Goal: Information Seeking & Learning: Learn about a topic

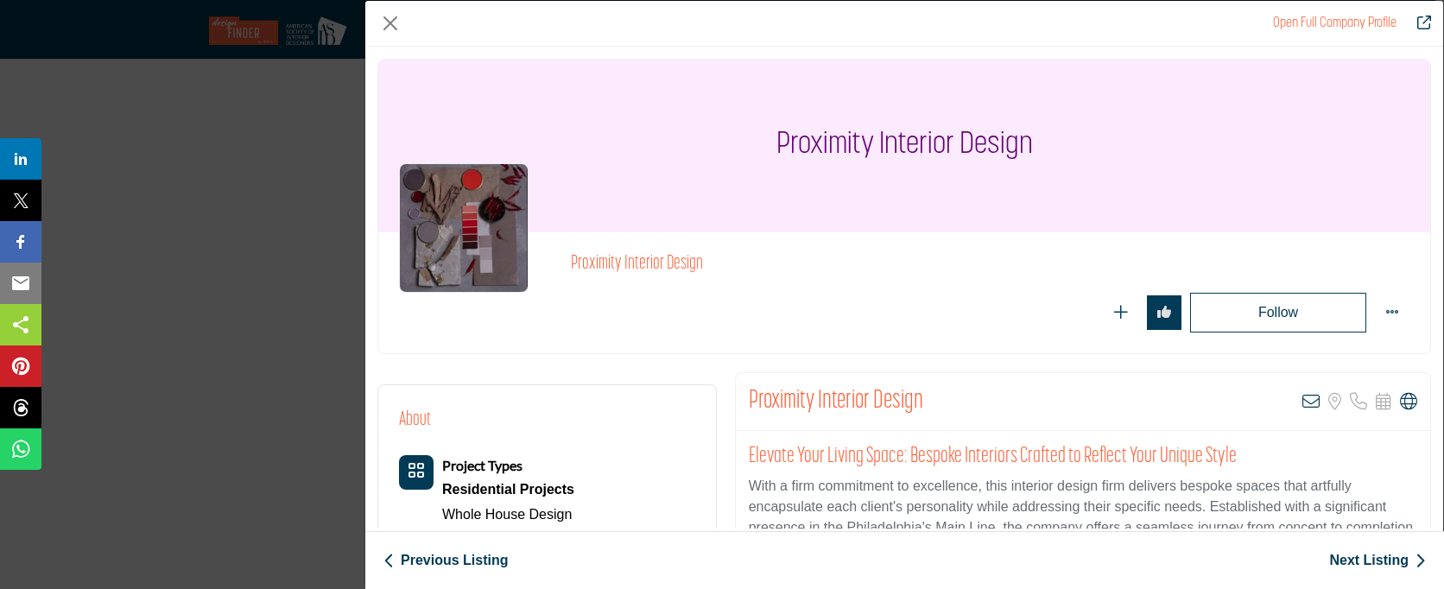
click at [1158, 156] on div "Proximity Interior Design" at bounding box center [904, 146] width 1052 height 173
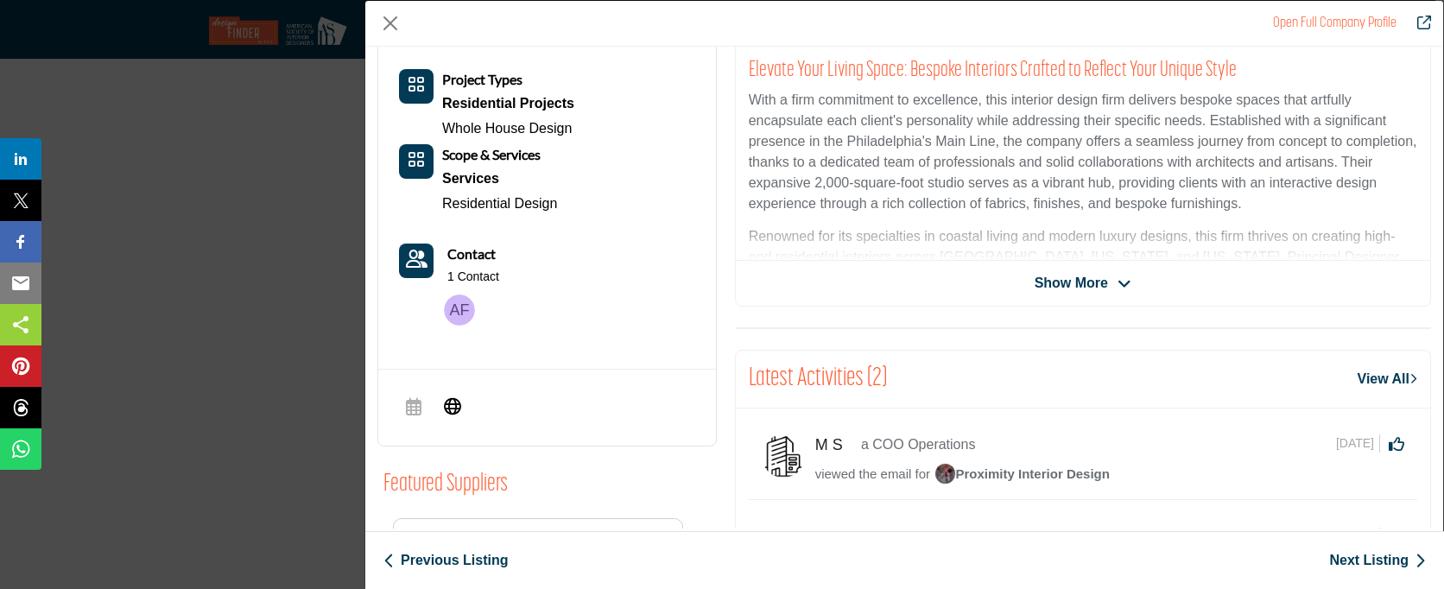
scroll to position [301, 0]
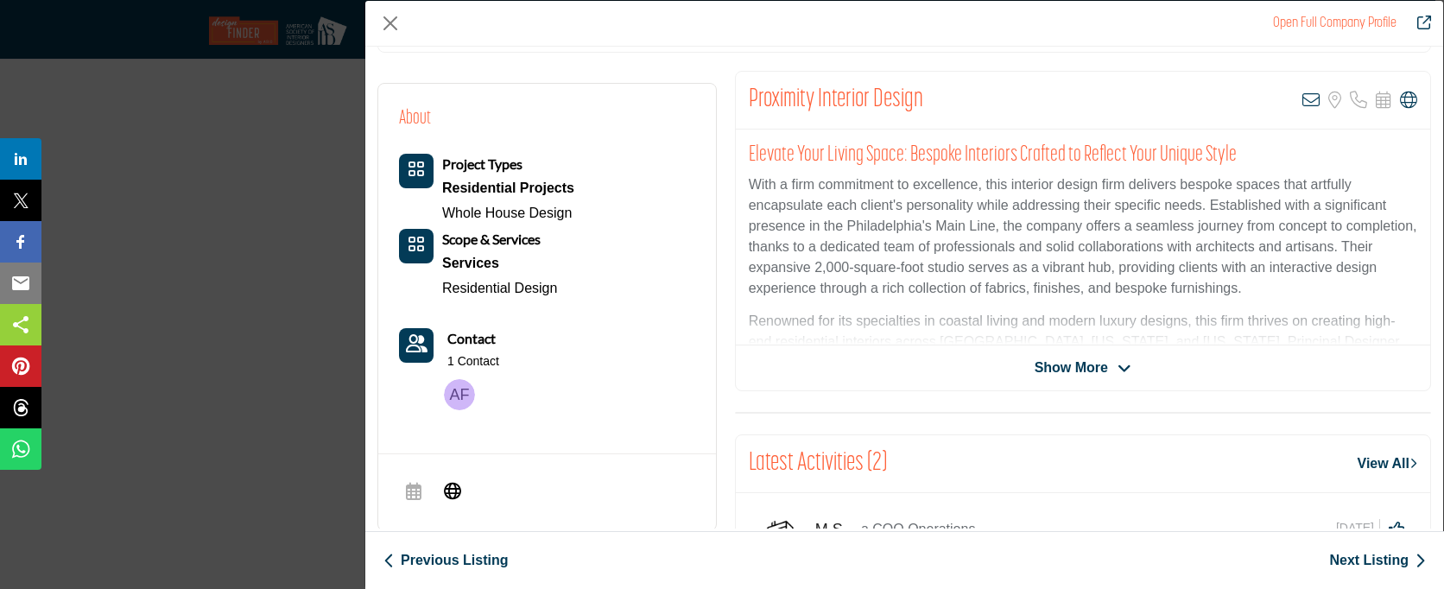
click at [1088, 369] on span "Show More" at bounding box center [1071, 368] width 73 height 21
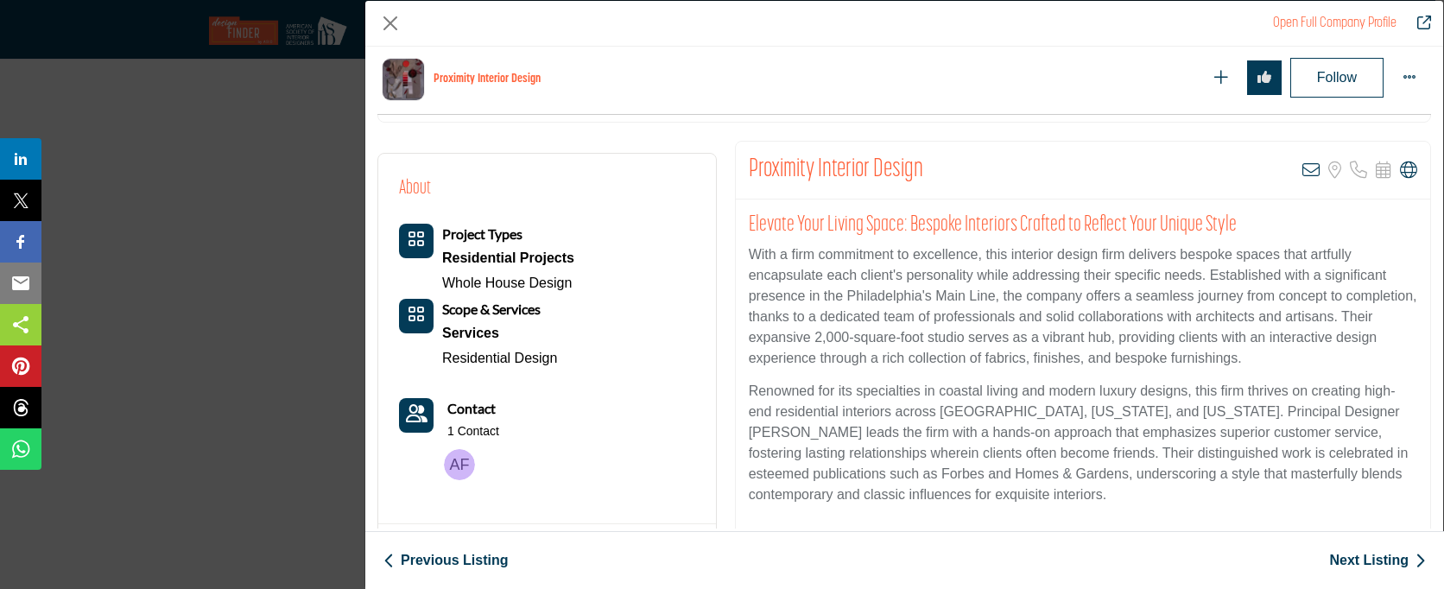
scroll to position [396, 0]
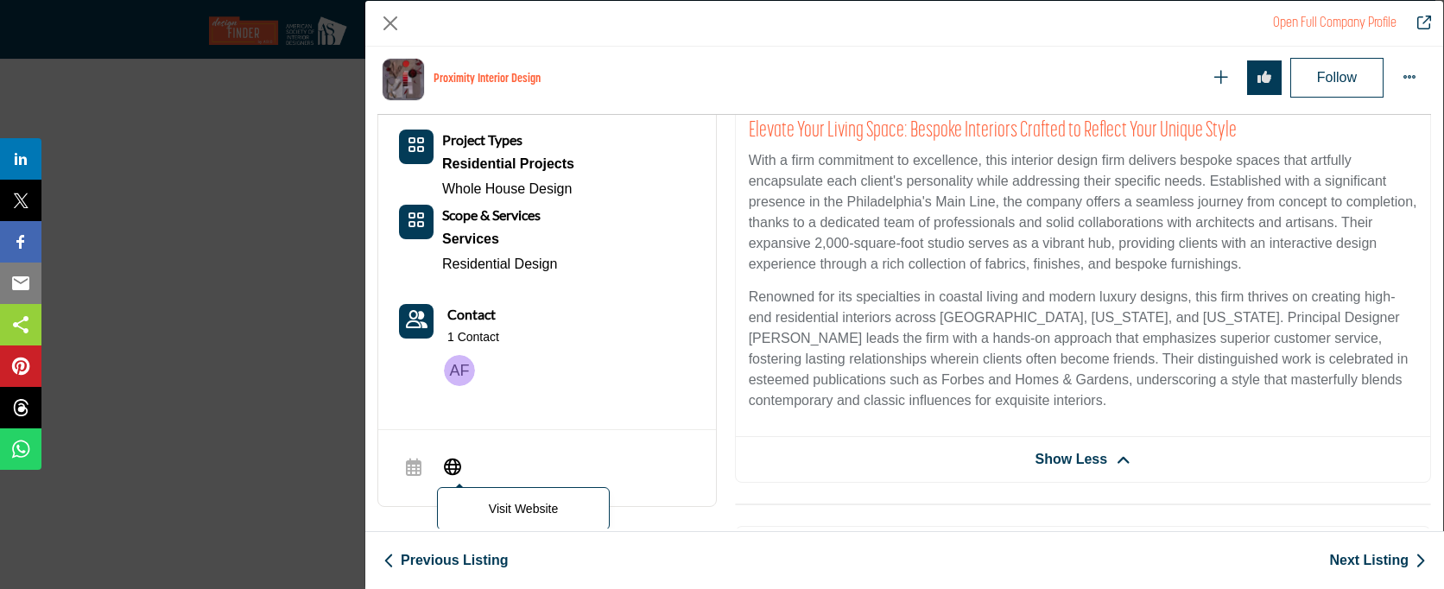
click at [437, 465] on span "Visit Website" at bounding box center [452, 468] width 31 height 35
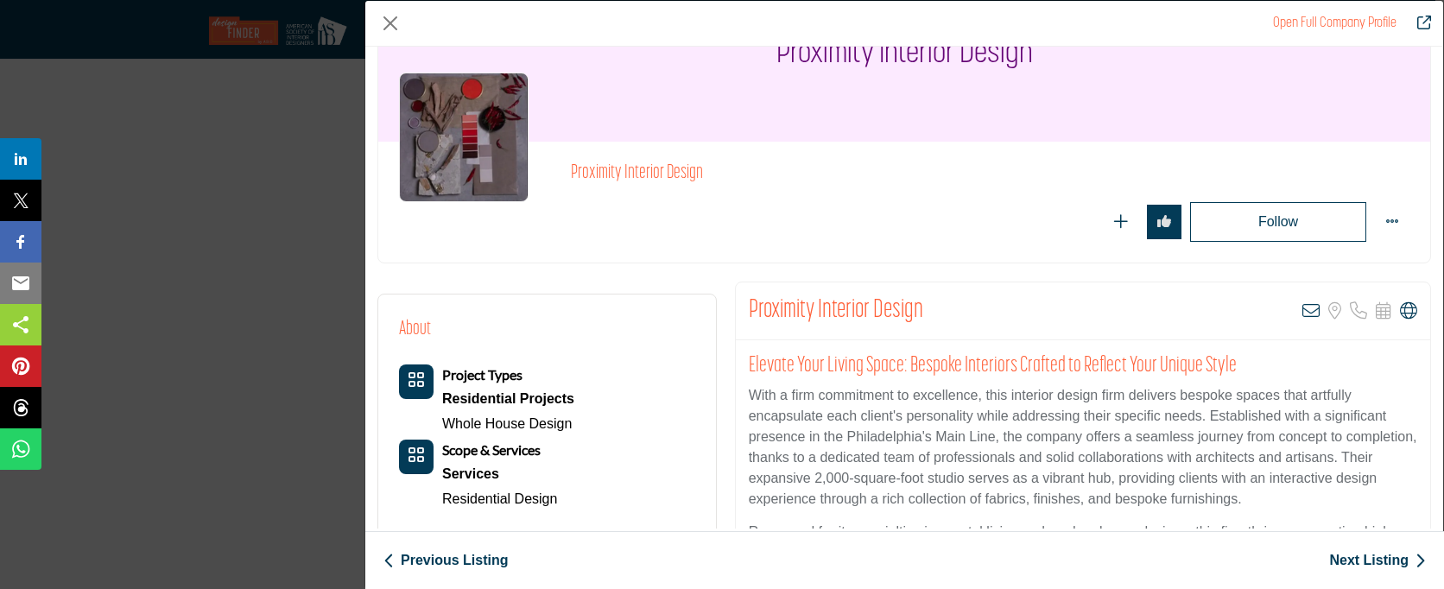
scroll to position [0, 0]
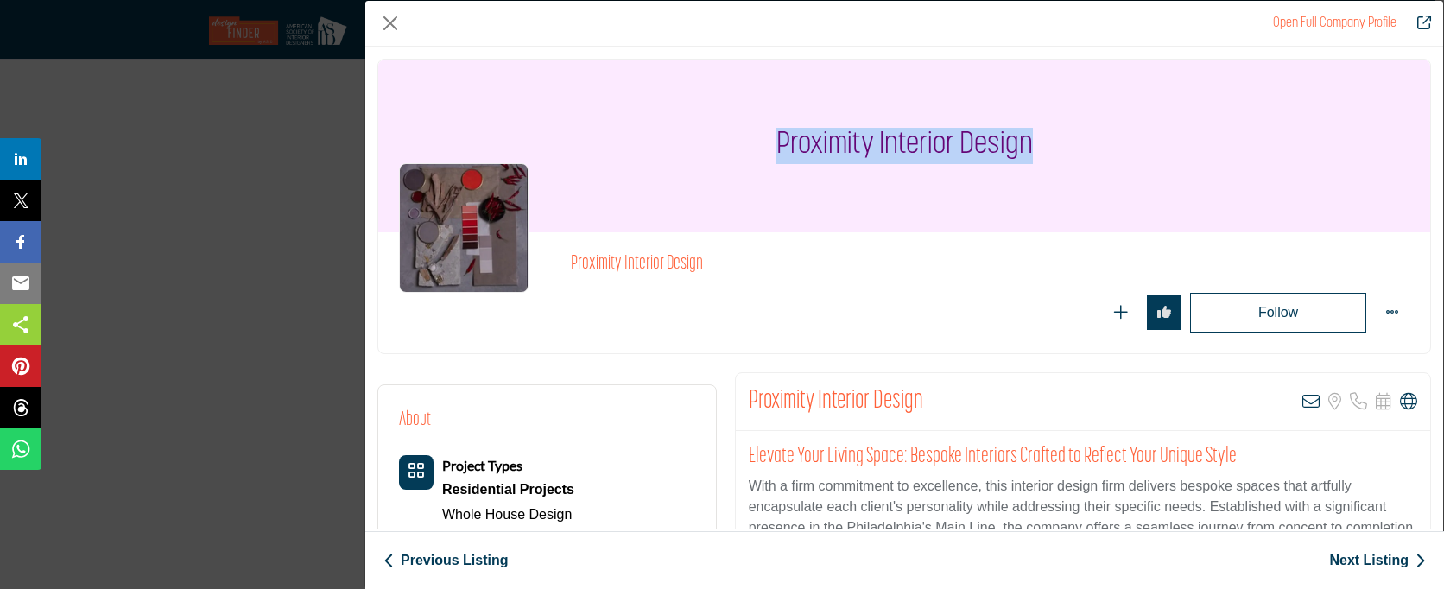
drag, startPoint x: 762, startPoint y: 136, endPoint x: 1000, endPoint y: 177, distance: 242.0
click at [1003, 170] on div "Proximity Interior Design" at bounding box center [904, 146] width 1052 height 173
click at [947, 258] on h2 "Proximity Interior Design" at bounding box center [808, 264] width 475 height 22
drag, startPoint x: 1060, startPoint y: 152, endPoint x: 700, endPoint y: 137, distance: 359.6
click at [700, 137] on div "Proximity Interior Design" at bounding box center [904, 146] width 1052 height 173
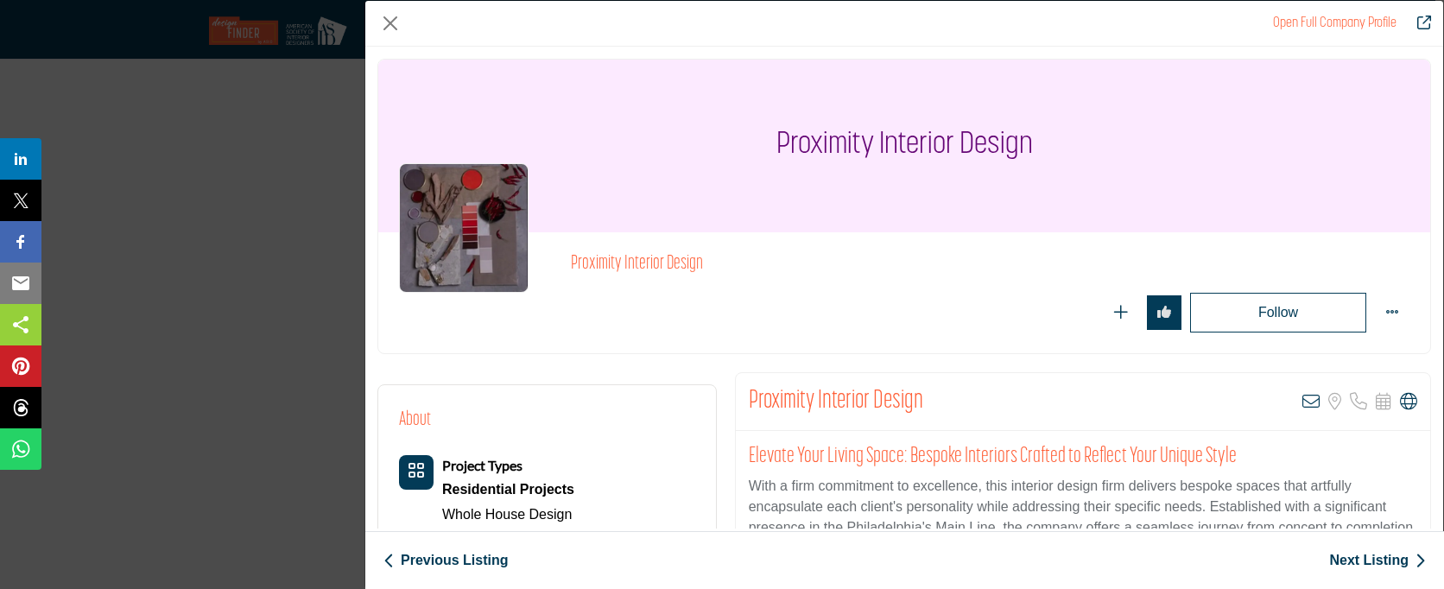
click at [862, 276] on div "Proximity Interior Design" at bounding box center [986, 268] width 830 height 31
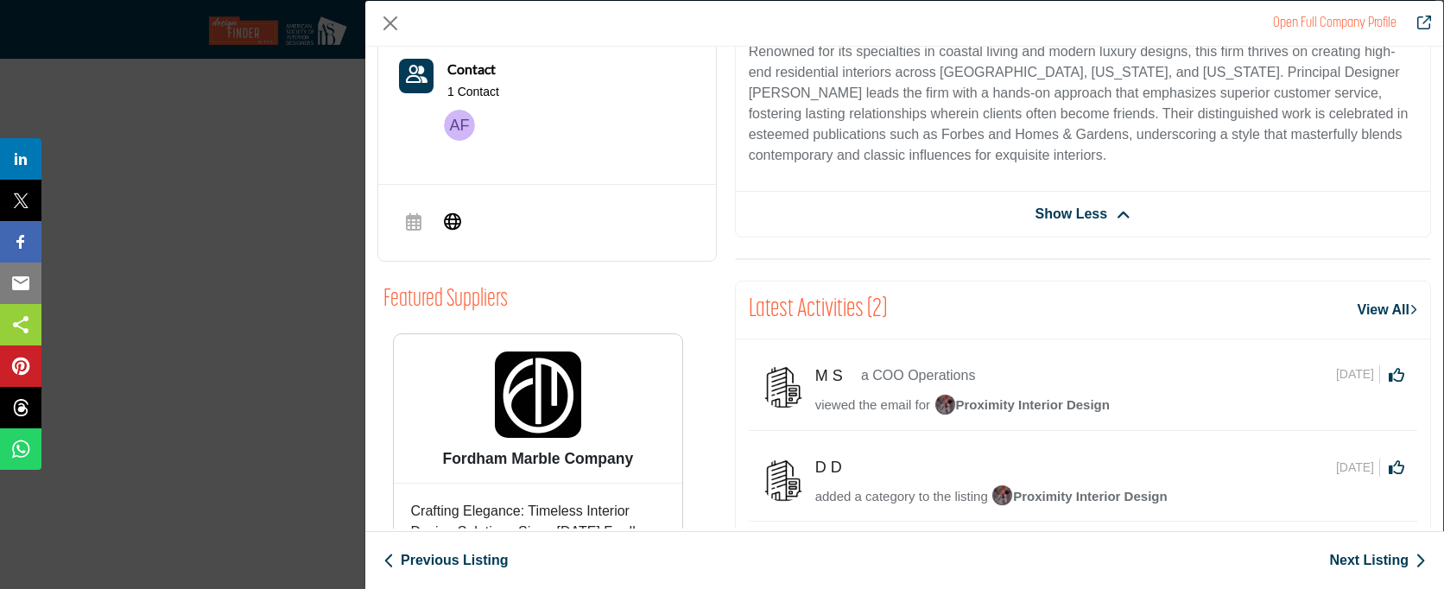
scroll to position [284, 0]
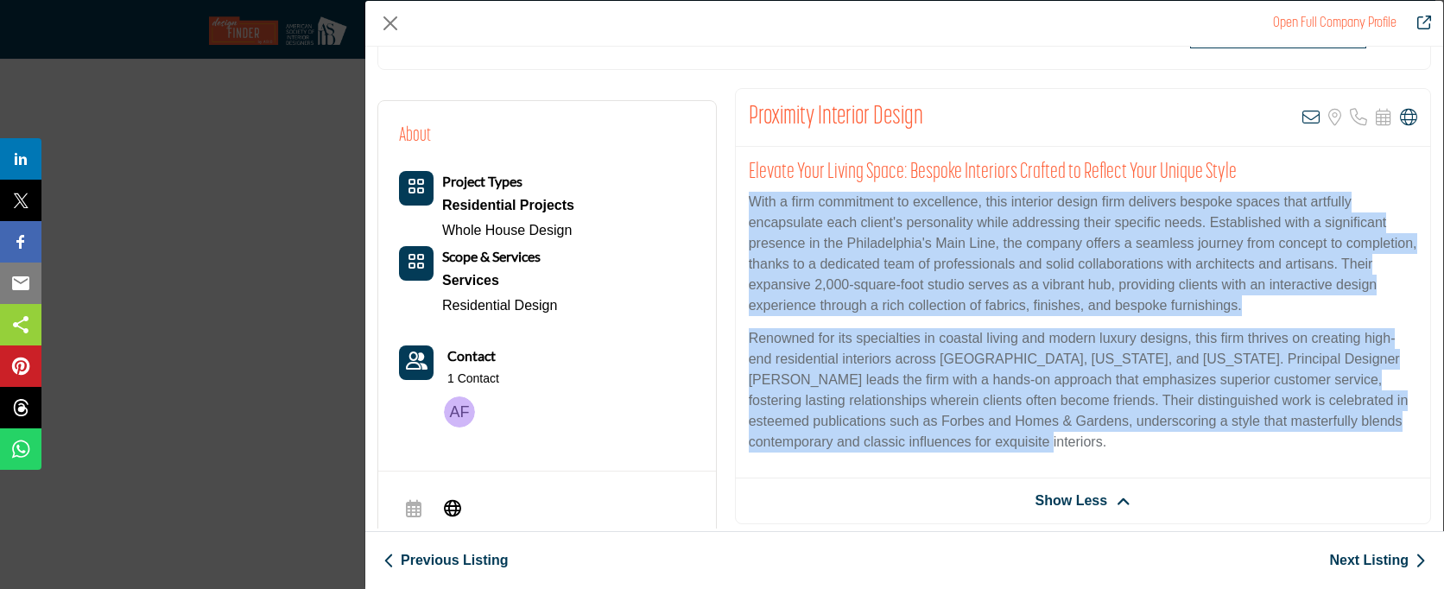
drag, startPoint x: 745, startPoint y: 199, endPoint x: 1125, endPoint y: 450, distance: 455.6
click at [1125, 450] on div "Elevate Your Living Space: Bespoke Interiors Crafted to Reflect Your Unique Sty…" at bounding box center [1083, 313] width 694 height 332
copy div "With a firm commitment to excellence, this interior design firm delivers bespok…"
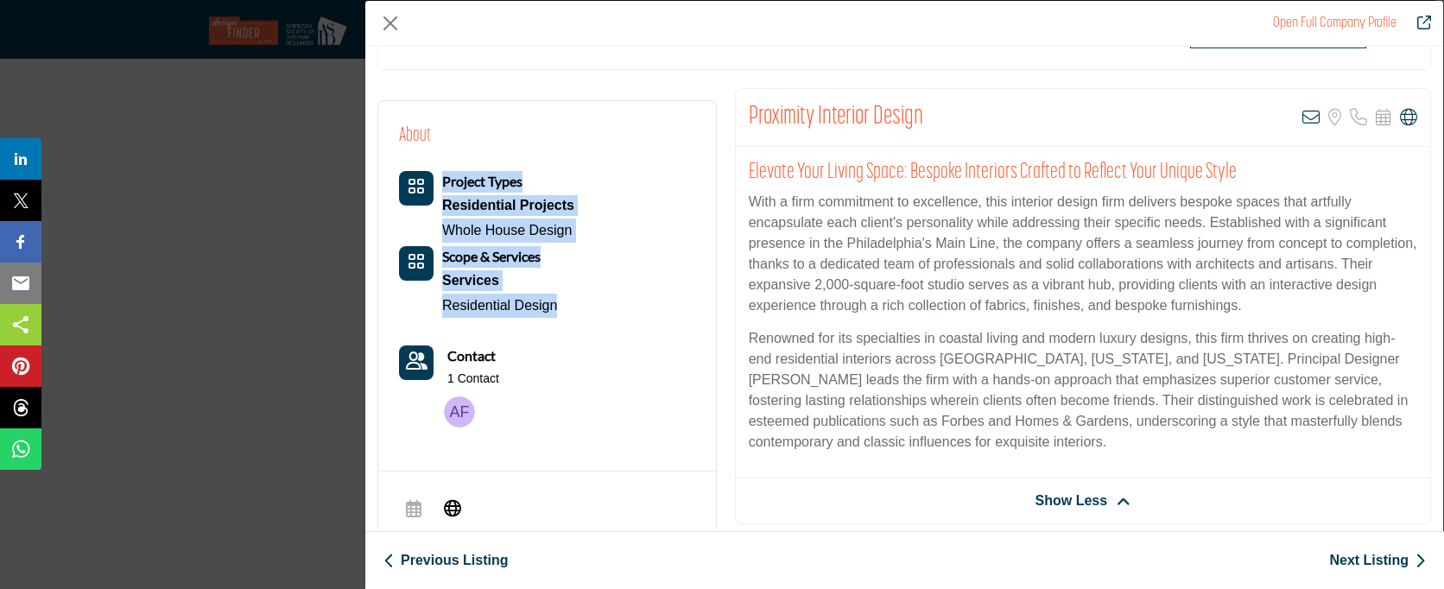
drag, startPoint x: 531, startPoint y: 301, endPoint x: 428, endPoint y: 181, distance: 158.7
click at [428, 181] on div "About Project Types Residential Projects Whole House Design" at bounding box center [547, 279] width 296 height 314
copy div "Project Types Residential Projects Whole House Design Scope & Services Services…"
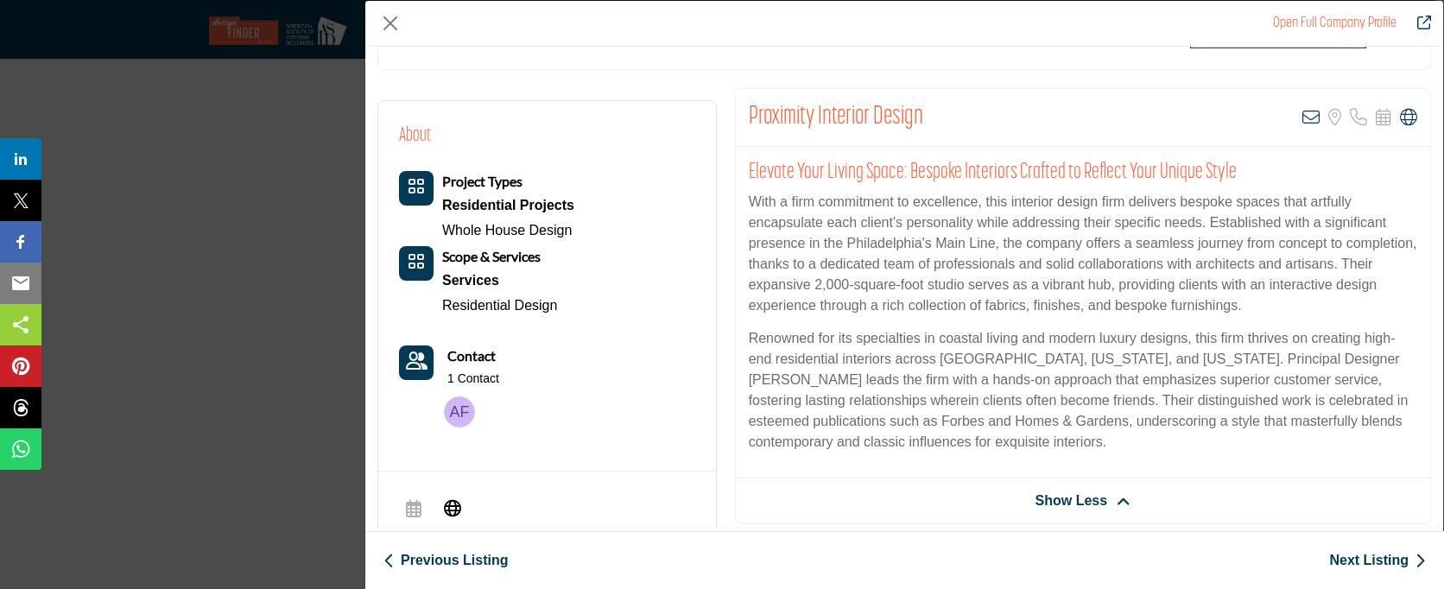
click at [1354, 554] on link "Next Listing" at bounding box center [1377, 560] width 97 height 21
